Goal: Check status: Check status

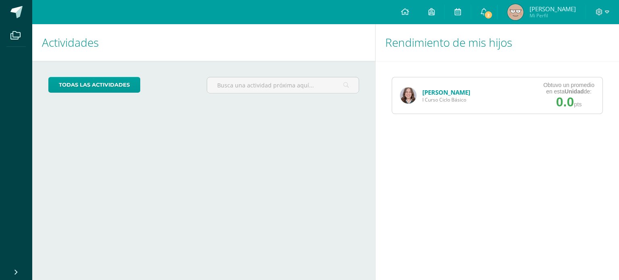
click at [404, 92] on img at bounding box center [408, 95] width 16 height 16
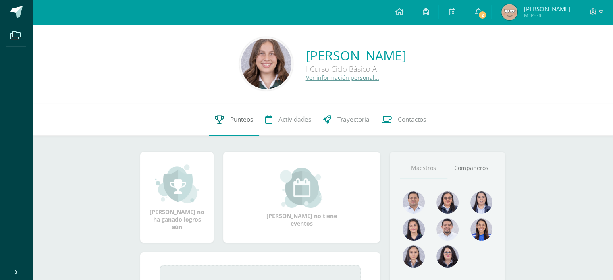
click at [235, 114] on link "Punteos" at bounding box center [234, 120] width 50 height 32
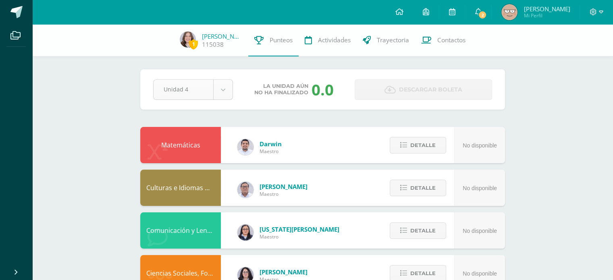
click at [224, 88] on div "Unidad 4 Unidad 1 Unidad 2 Unidad 3 Unidad 4" at bounding box center [193, 89] width 86 height 21
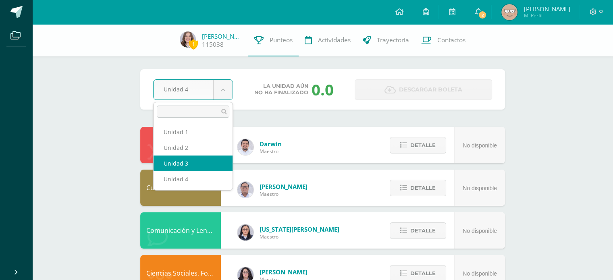
select select "Unidad 3"
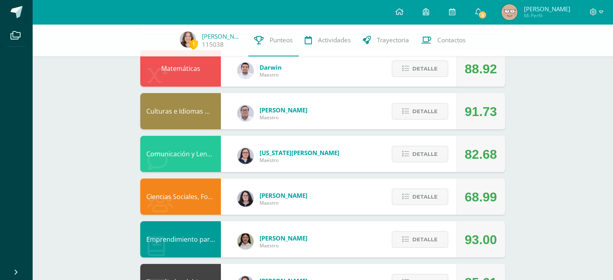
scroll to position [79, 0]
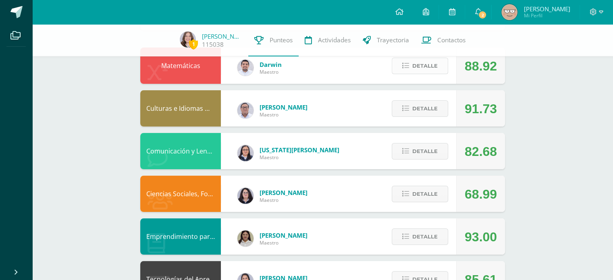
click at [431, 68] on span "Detalle" at bounding box center [424, 65] width 25 height 15
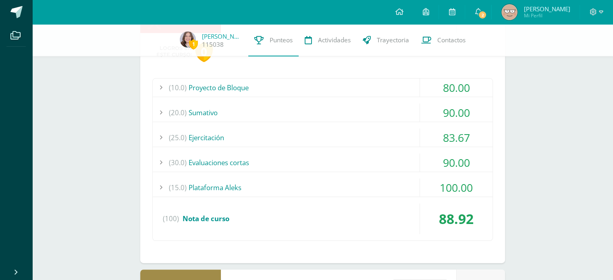
scroll to position [141, 0]
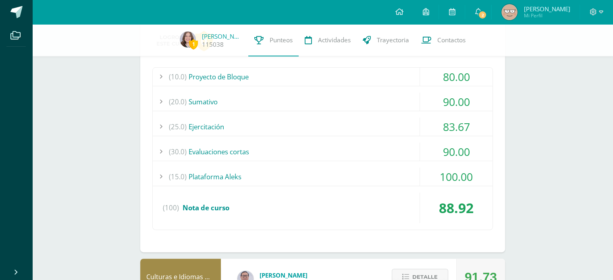
click at [321, 121] on div "(25.0) Ejercitación" at bounding box center [323, 127] width 340 height 18
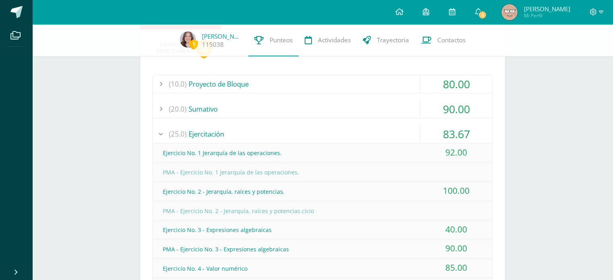
scroll to position [133, 0]
click at [401, 132] on div "(25.0) Ejercitación" at bounding box center [323, 135] width 340 height 18
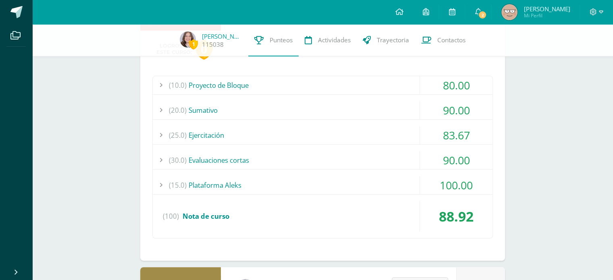
scroll to position [96, 0]
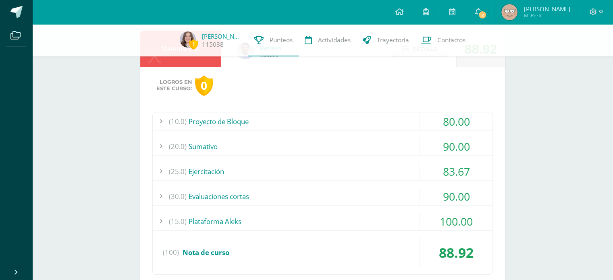
drag, startPoint x: 607, startPoint y: 70, endPoint x: 612, endPoint y: 70, distance: 5.2
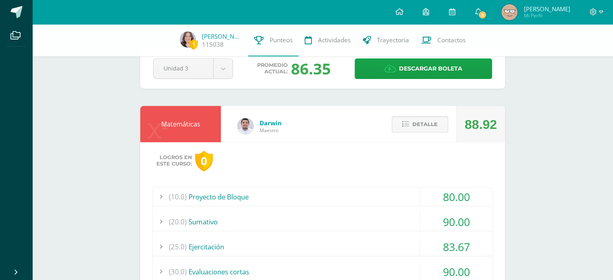
scroll to position [19, 0]
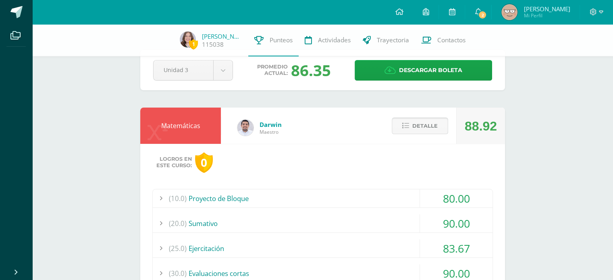
click at [417, 119] on span "Detalle" at bounding box center [424, 126] width 25 height 15
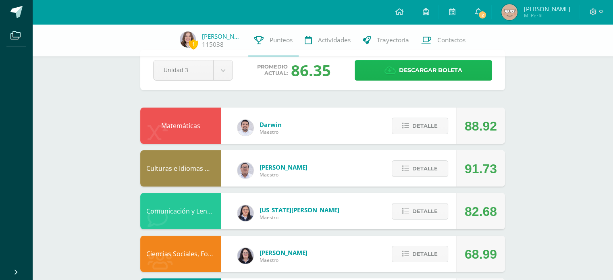
click at [431, 71] on span "Descargar boleta" at bounding box center [430, 70] width 63 height 20
